Goal: Transaction & Acquisition: Subscribe to service/newsletter

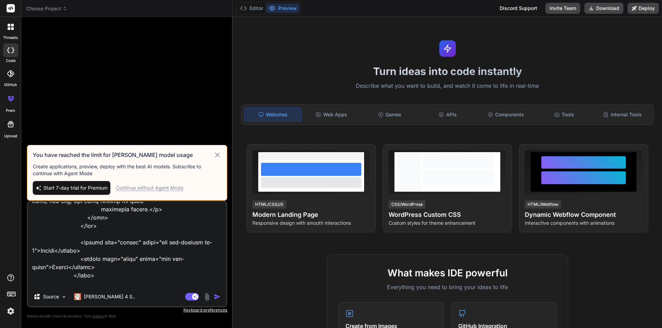
click at [149, 269] on textarea at bounding box center [127, 244] width 198 height 85
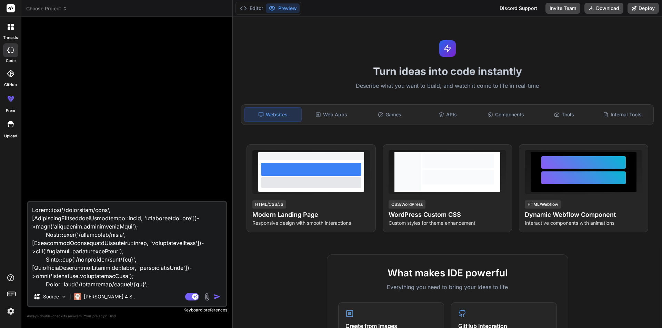
type textarea "x"
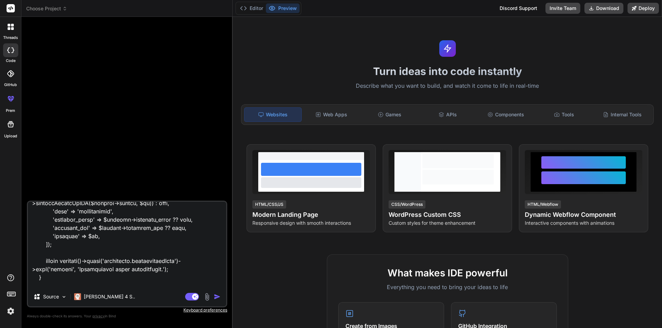
scroll to position [551, 0]
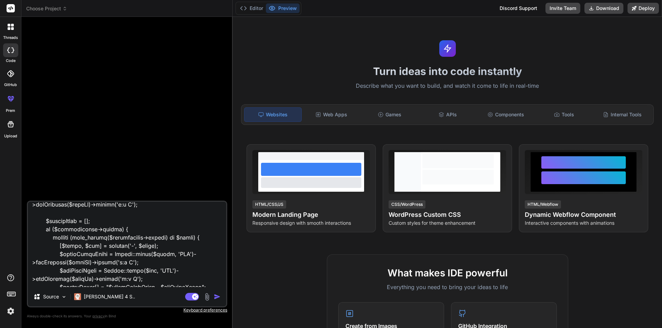
click at [154, 274] on textarea at bounding box center [127, 244] width 198 height 85
paste textarea "Route::get('/specialist/list', [SpecialistAvailabiltyController::class, 'availa…"
type textarea "Route Route::get('/specialist/list', [SpecialistAvailabiltyController::class, '…"
type textarea "x"
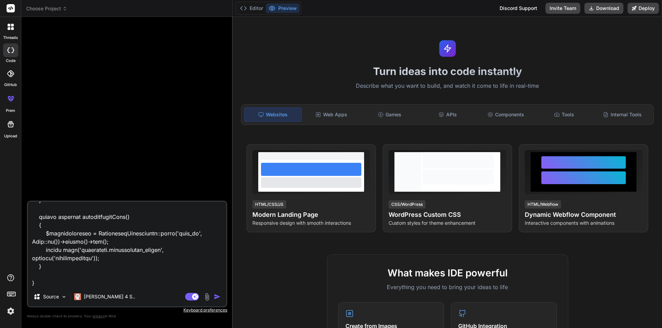
scroll to position [2681, 0]
type textarea "Route Route::get('/specialist/list', [SpecialistAvailabiltyController::class, '…"
type textarea "x"
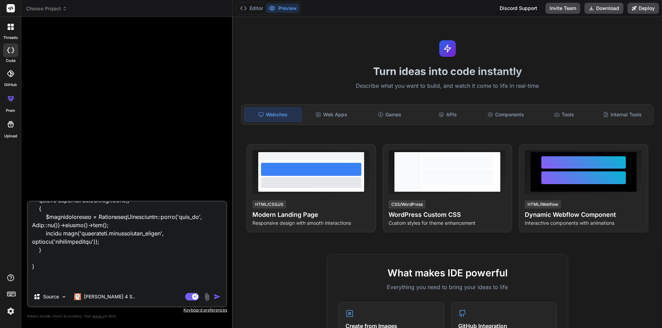
type textarea "Route Route::get('/specialist/list', [SpecialistAvailabiltyController::class, '…"
type textarea "x"
type textarea "Route Route::get('/specialist/list', [SpecialistAvailabiltyController::class, '…"
type textarea "x"
type textarea "Route Route::get('/specialist/list', [SpecialistAvailabiltyController::class, '…"
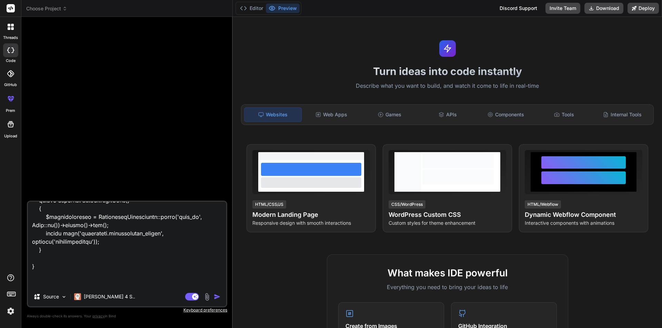
type textarea "x"
type textarea "Route Route::get('/specialist/list', [SpecialistAvailabiltyController::class, '…"
type textarea "x"
type textarea "Route Route::get('/specialist/list', [SpecialistAvailabiltyController::class, '…"
type textarea "x"
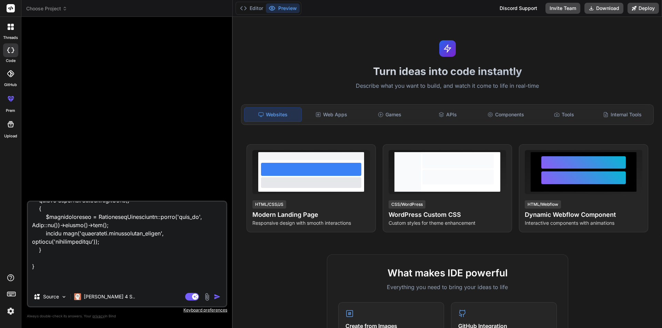
type textarea "Route Route::get('/specialist/list', [SpecialistAvailabiltyController::class, '…"
type textarea "x"
type textarea "Route Route::get('/specialist/list', [SpecialistAvailabiltyController::class, '…"
type textarea "x"
type textarea "Route Route::get('/specialist/list', [SpecialistAvailabiltyController::class, '…"
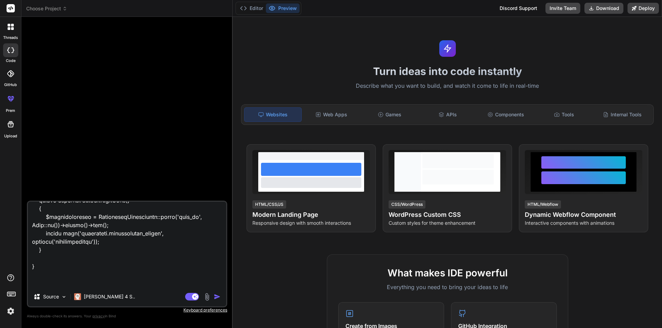
type textarea "x"
type textarea "Route Route::get('/specialist/list', [SpecialistAvailabiltyController::class, '…"
type textarea "x"
type textarea "Route Route::get('/specialist/list', [SpecialistAvailabiltyController::class, '…"
type textarea "x"
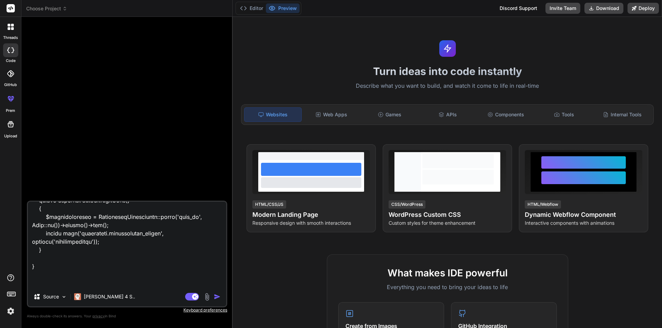
type textarea "Route Route::get('/specialist/list', [SpecialistAvailabiltyController::class, '…"
type textarea "x"
type textarea "Route Route::get('/specialist/list', [SpecialistAvailabiltyController::class, '…"
type textarea "x"
type textarea "Route Route::get('/specialist/list', [SpecialistAvailabiltyController::class, '…"
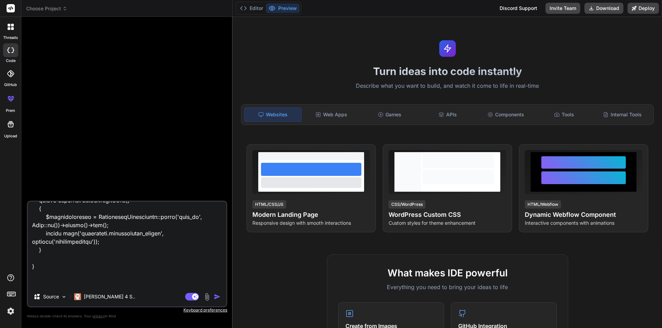
type textarea "x"
type textarea "Route Route::get('/specialist/list', [SpecialistAvailabiltyController::class, '…"
type textarea "x"
type textarea "Route Route::get('/specialist/list', [SpecialistAvailabiltyController::class, '…"
type textarea "x"
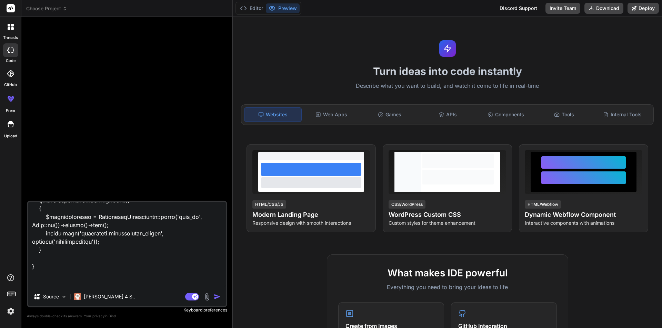
type textarea "Route Route::get('/specialist/list', [SpecialistAvailabiltyController::class, '…"
type textarea "x"
type textarea "Route Route::get('/specialist/list', [SpecialistAvailabiltyController::class, '…"
type textarea "x"
type textarea "Route Route::get('/specialist/list', [SpecialistAvailabiltyController::class, '…"
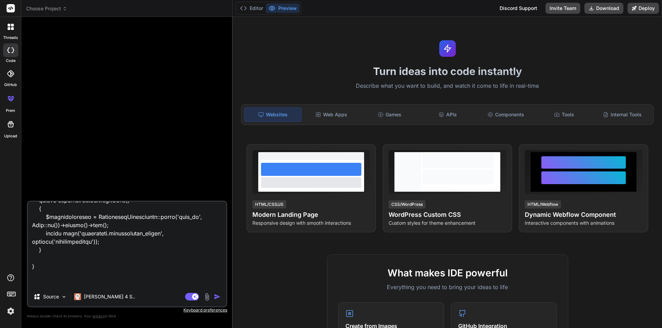
type textarea "x"
type textarea "Route Route::get('/specialist/list', [SpecialistAvailabiltyController::class, '…"
type textarea "x"
type textarea "Route Route::get('/specialist/list', [SpecialistAvailabiltyController::class, '…"
type textarea "x"
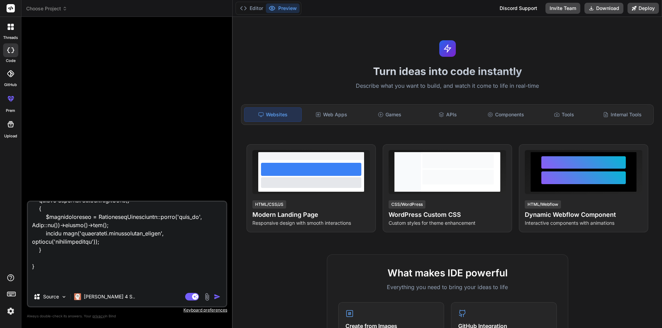
type textarea "Route Route::get('/specialist/list', [SpecialistAvailabiltyController::class, '…"
type textarea "x"
type textarea "Route Route::get('/specialist/list', [SpecialistAvailabiltyController::class, '…"
type textarea "x"
type textarea "Route Route::get('/specialist/list', [SpecialistAvailabiltyController::class, '…"
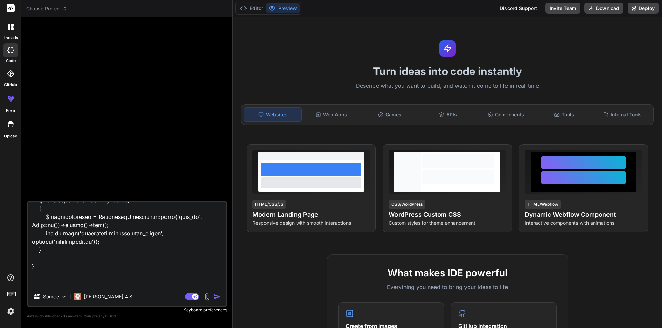
type textarea "x"
type textarea "Route Route::get('/specialist/list', [SpecialistAvailabiltyController::class, '…"
type textarea "x"
type textarea "Route Route::get('/specialist/list', [SpecialistAvailabiltyController::class, '…"
type textarea "x"
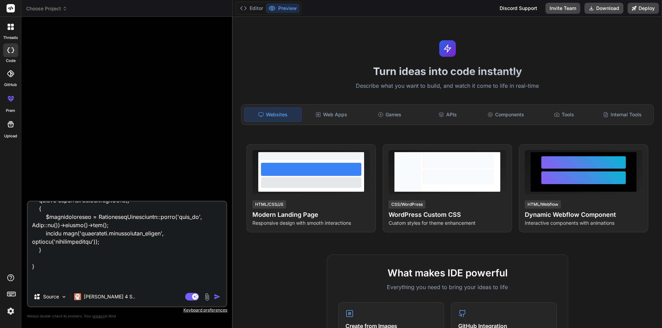
type textarea "Route Route::get('/specialist/list', [SpecialistAvailabiltyController::class, '…"
type textarea "x"
type textarea "Route Route::get('/specialist/list', [SpecialistAvailabiltyController::class, '…"
type textarea "x"
type textarea "Route Route::get('/specialist/list', [SpecialistAvailabiltyController::class, '…"
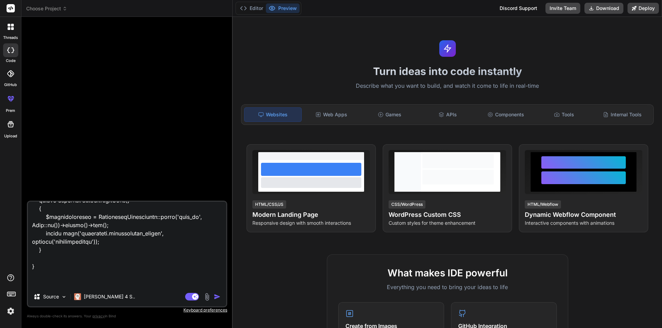
type textarea "x"
type textarea "Route Route::get('/specialist/list', [SpecialistAvailabiltyController::class, '…"
type textarea "x"
type textarea "Route Route::get('/specialist/list', [SpecialistAvailabiltyController::class, '…"
type textarea "x"
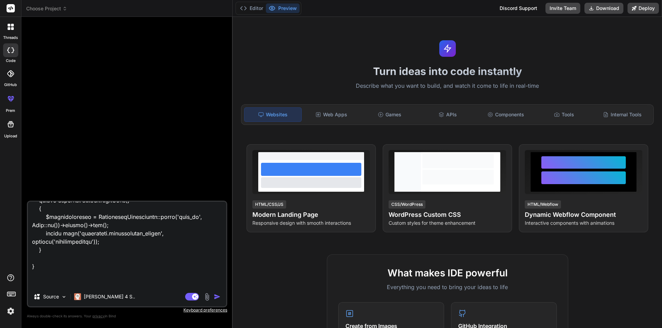
type textarea "Route Route::get('/specialist/list', [SpecialistAvailabiltyController::class, '…"
type textarea "x"
type textarea "Route Route::get('/specialist/list', [SpecialistAvailabiltyController::class, '…"
type textarea "x"
type textarea "Route Route::get('/specialist/list', [SpecialistAvailabiltyController::class, '…"
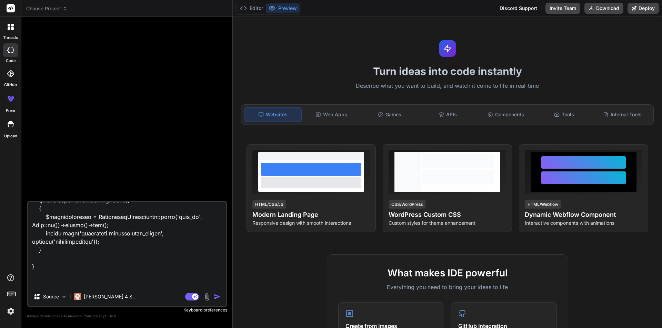
type textarea "x"
type textarea "Route Route::get('/specialist/list', [SpecialistAvailabiltyController::class, '…"
type textarea "x"
type textarea "Route Route::get('/specialist/list', [SpecialistAvailabiltyController::class, '…"
type textarea "x"
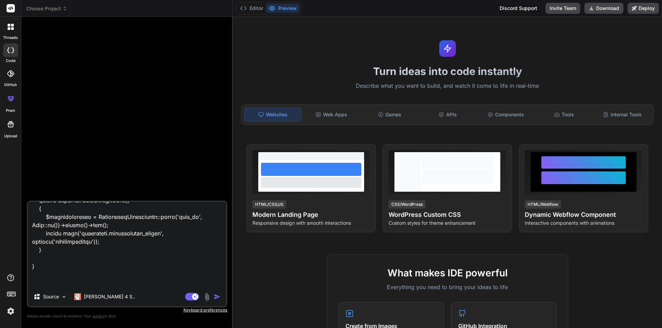
type textarea "Route Route::get('/specialist/list', [SpecialistAvailabiltyController::class, '…"
type textarea "x"
type textarea "Route Route::get('/specialist/list', [SpecialistAvailabiltyController::class, '…"
type textarea "x"
type textarea "Route Route::get('/specialist/list', [SpecialistAvailabiltyController::class, '…"
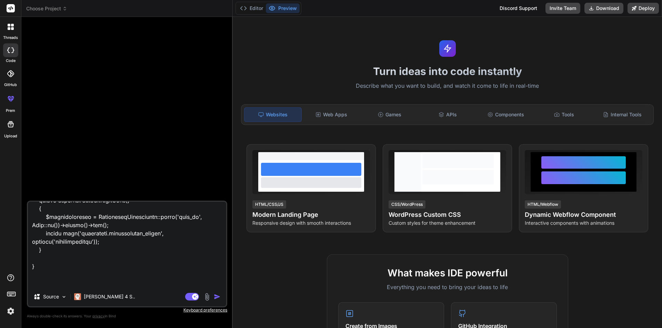
type textarea "x"
type textarea "Route Route::get('/specialist/list', [SpecialistAvailabiltyController::class, '…"
type textarea "x"
type textarea "Route Route::get('/specialist/list', [SpecialistAvailabiltyController::class, '…"
type textarea "x"
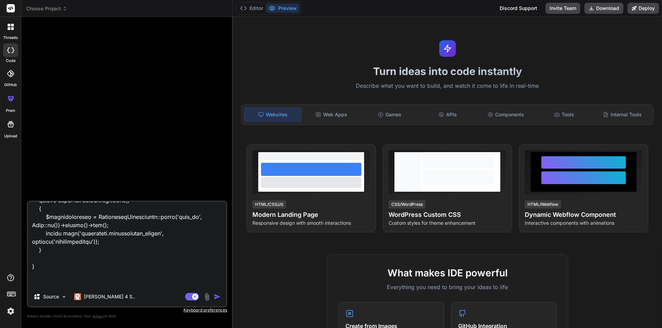
type textarea "Route Route::get('/specialist/list', [SpecialistAvailabiltyController::class, '…"
type textarea "x"
type textarea "Route Route::get('/specialist/list', [SpecialistAvailabiltyController::class, '…"
type textarea "x"
type textarea "Route Route::get('/specialist/list', [SpecialistAvailabiltyController::class, '…"
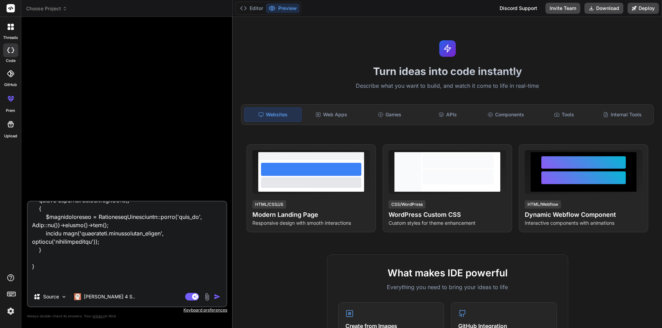
type textarea "x"
type textarea "Route Route::get('/specialist/list', [SpecialistAvailabiltyController::class, '…"
type textarea "x"
type textarea "Route Route::get('/specialist/list', [SpecialistAvailabiltyController::class, '…"
type textarea "x"
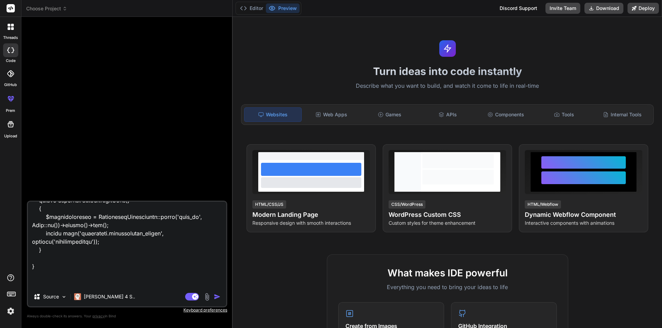
type textarea "Route Route::get('/specialist/list', [SpecialistAvailabiltyController::class, '…"
type textarea "x"
type textarea "Route Route::get('/specialist/list', [SpecialistAvailabiltyController::class, '…"
type textarea "x"
type textarea "Route Route::get('/specialist/list', [SpecialistAvailabiltyController::class, '…"
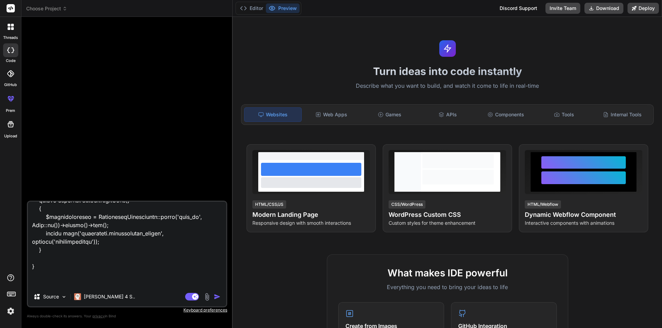
type textarea "x"
type textarea "Route Route::get('/specialist/list', [SpecialistAvailabiltyController::class, '…"
type textarea "x"
type textarea "Route Route::get('/specialist/list', [SpecialistAvailabiltyController::class, '…"
type textarea "x"
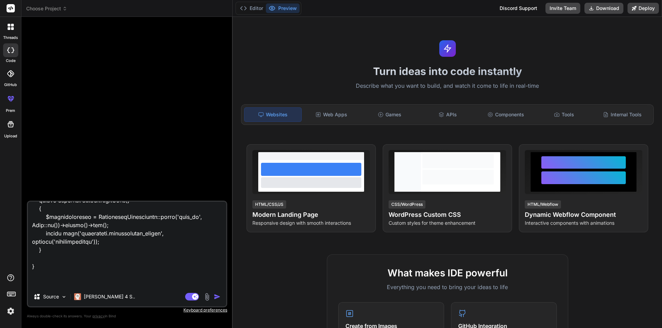
type textarea "Route Route::get('/specialist/list', [SpecialistAvailabiltyController::class, '…"
type textarea "x"
type textarea "Route Route::get('/specialist/list', [SpecialistAvailabiltyController::class, '…"
type textarea "x"
type textarea "Route Route::get('/specialist/list', [SpecialistAvailabiltyController::class, '…"
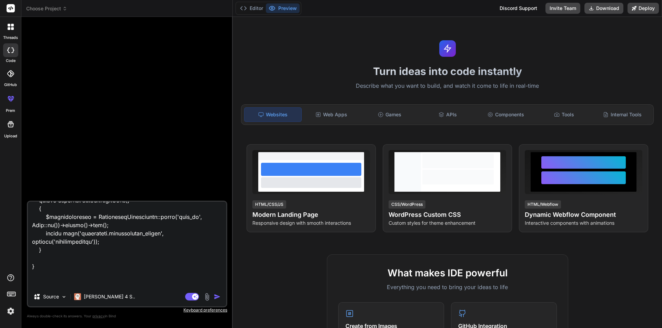
type textarea "x"
type textarea "Route Route::get('/specialist/list', [SpecialistAvailabiltyController::class, '…"
type textarea "x"
type textarea "Route Route::get('/specialist/list', [SpecialistAvailabiltyController::class, '…"
type textarea "x"
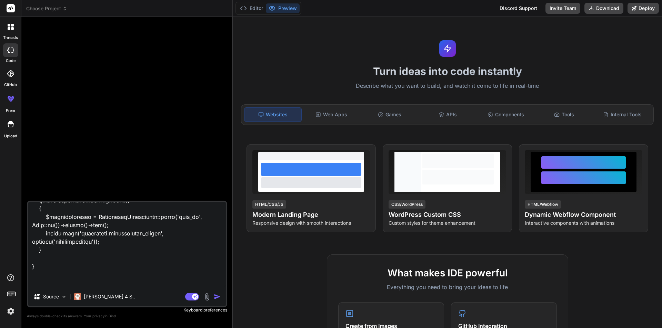
type textarea "Route Route::get('/specialist/list', [SpecialistAvailabiltyController::class, '…"
type textarea "x"
type textarea "Route Route::get('/specialist/list', [SpecialistAvailabiltyController::class, '…"
type textarea "x"
type textarea "Route Route::get('/specialist/list', [SpecialistAvailabiltyController::class, '…"
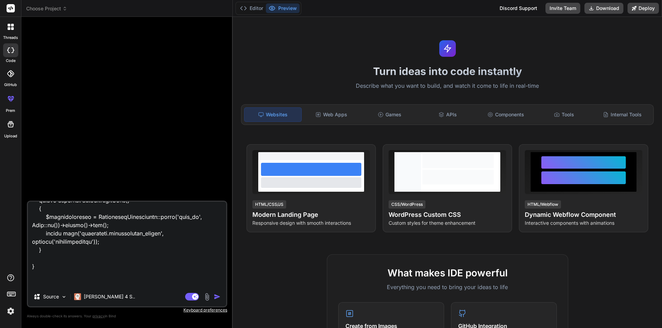
type textarea "x"
type textarea "Route Route::get('/specialist/list', [SpecialistAvailabiltyController::class, '…"
type textarea "x"
type textarea "Route Route::get('/specialist/list', [SpecialistAvailabiltyController::class, '…"
type textarea "x"
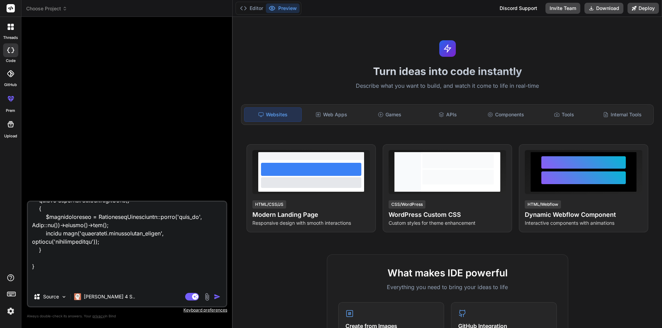
type textarea "Route Route::get('/specialist/list', [SpecialistAvailabiltyController::class, '…"
type textarea "x"
type textarea "Route Route::get('/specialist/list', [SpecialistAvailabiltyController::class, '…"
type textarea "x"
type textarea "Route Route::get('/specialist/list', [SpecialistAvailabiltyController::class, '…"
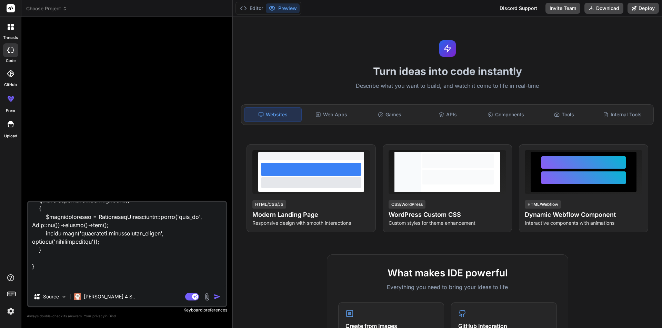
type textarea "x"
type textarea "Route Route::get('/specialist/list', [SpecialistAvailabiltyController::class, '…"
click at [215, 300] on img "button" at bounding box center [217, 297] width 7 height 7
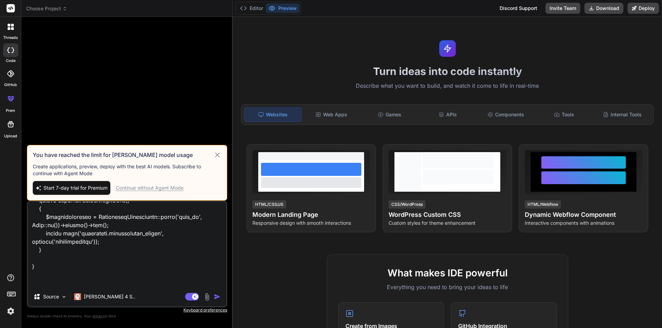
click at [94, 189] on span "Start 7-day trial for Premium" at bounding box center [75, 188] width 64 height 7
type textarea "x"
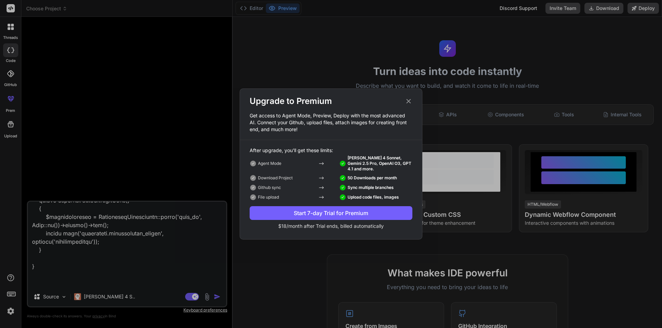
click at [311, 214] on div "Start 7-day Trial for Premium" at bounding box center [330, 213] width 163 height 8
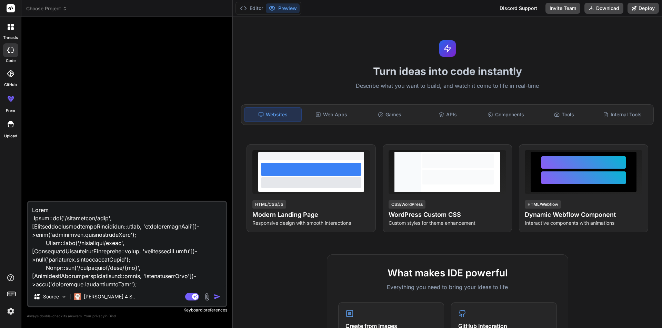
type textarea "x"
